Goal: Navigation & Orientation: Find specific page/section

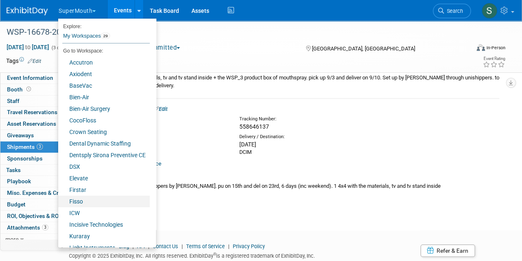
click at [97, 200] on link "Fisso" at bounding box center [104, 201] width 92 height 12
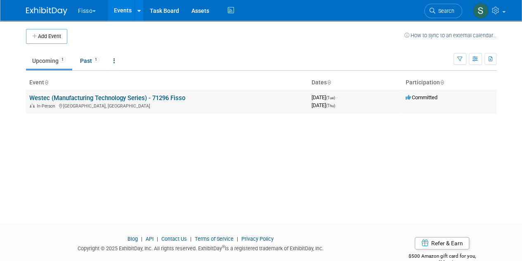
click at [148, 95] on link "Westec (Manufacturing Technology Series) - 71296 Fisso" at bounding box center [107, 97] width 156 height 7
